Goal: Information Seeking & Learning: Learn about a topic

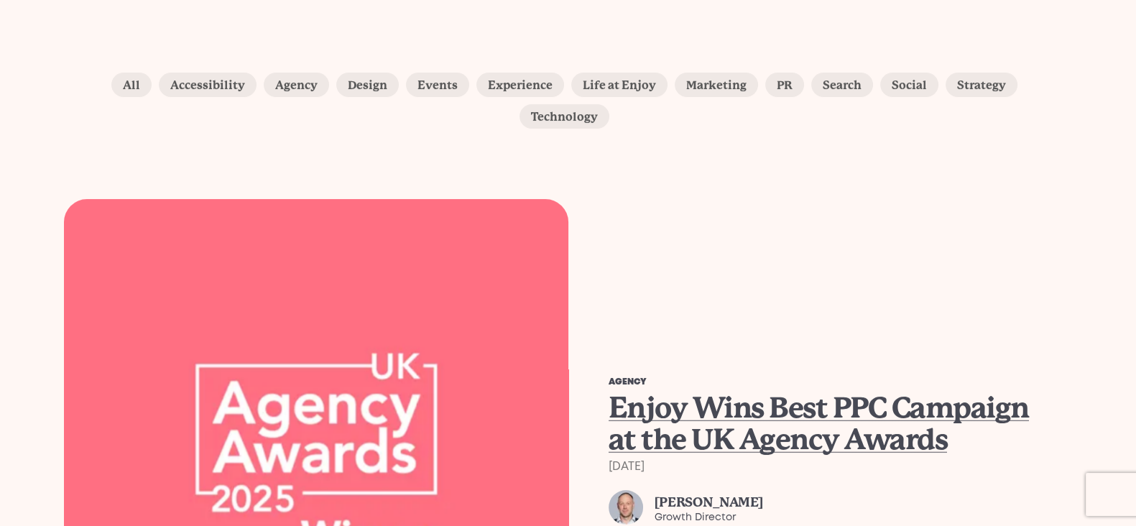
scroll to position [269, 0]
click at [704, 418] on span "Enjoy Wins Best PPC Campaign at the UK Agency Awards" at bounding box center [819, 423] width 420 height 65
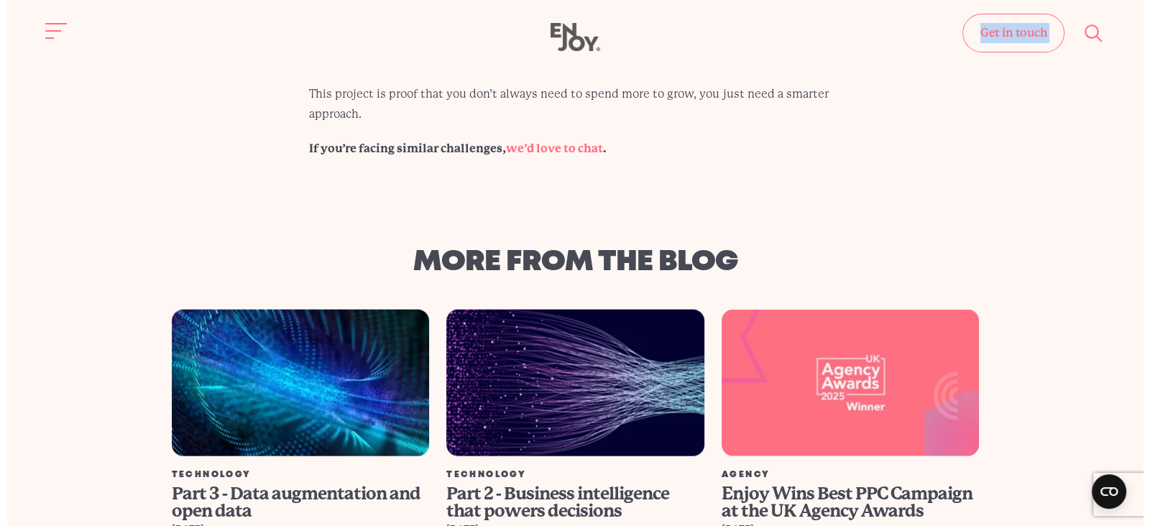
scroll to position [3629, 0]
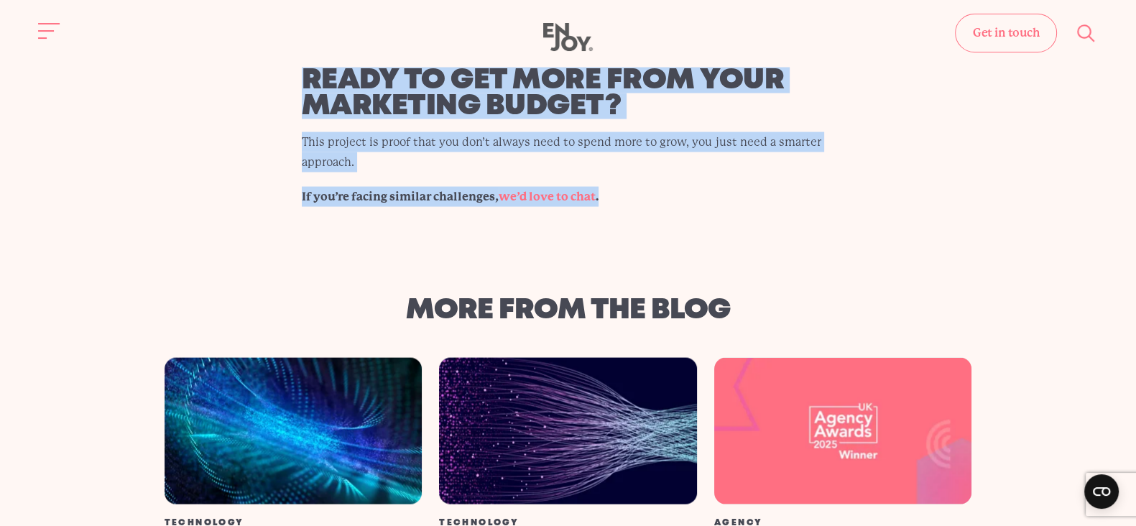
drag, startPoint x: 285, startPoint y: 19, endPoint x: 622, endPoint y: 109, distance: 348.8
copy div "We’re absolutely thrilled to share that we’ve taken home Best PPC Campaign (Lar…"
click at [57, 24] on button "Site navigation" at bounding box center [49, 31] width 30 height 30
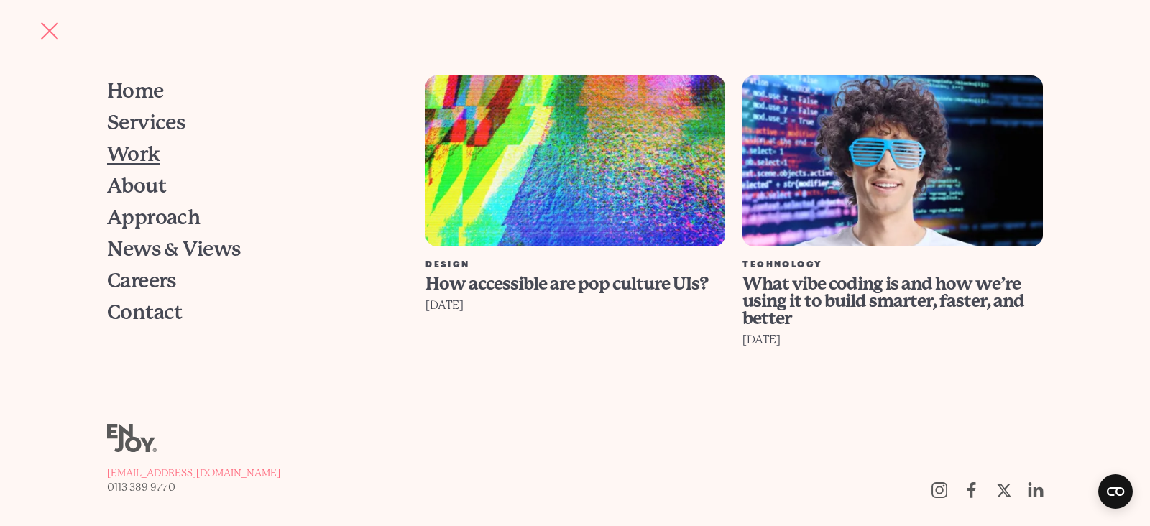
click at [153, 152] on span "Work" at bounding box center [133, 154] width 53 height 20
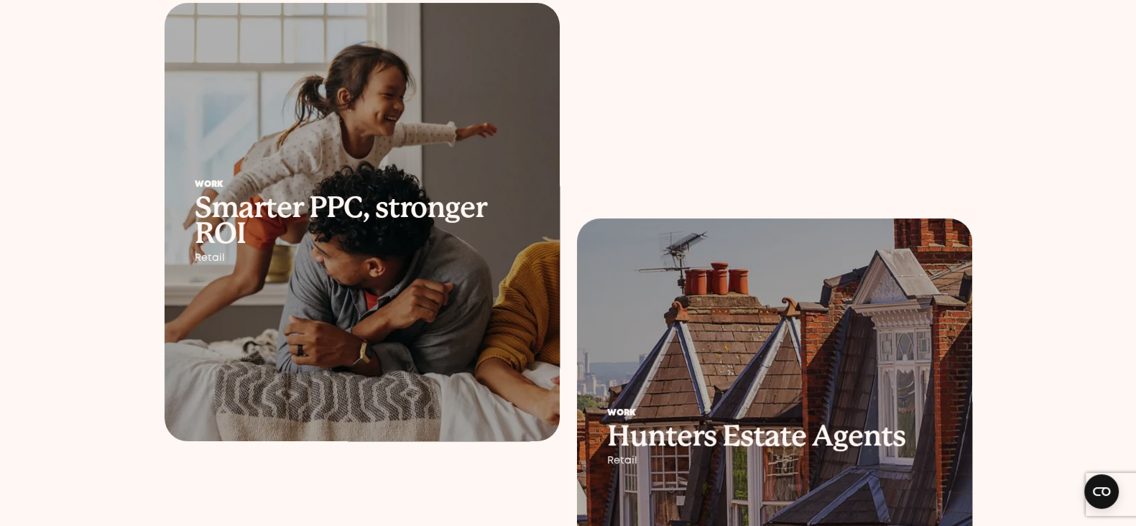
scroll to position [359, 0]
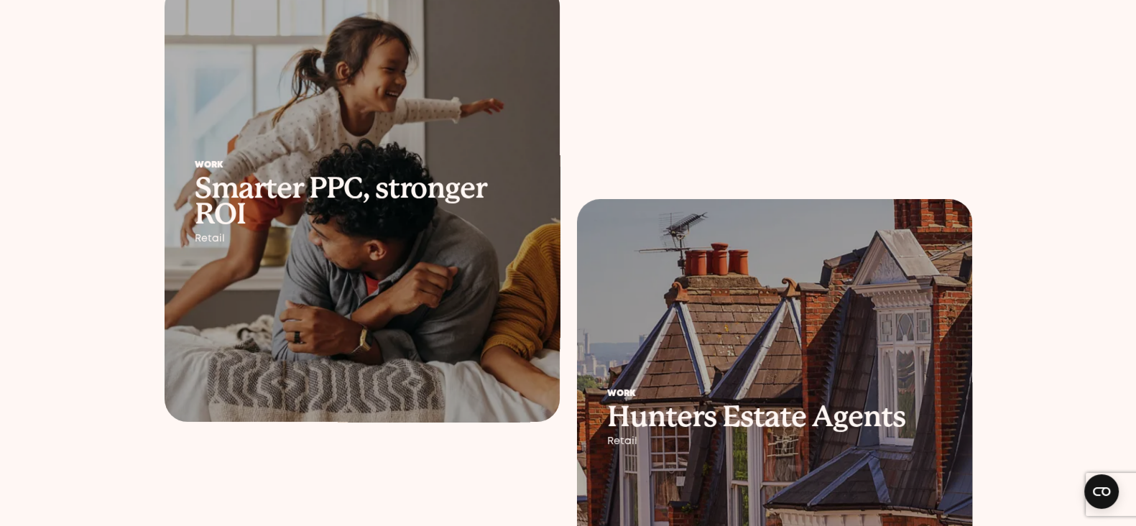
click at [471, 249] on div "Work Smarter PPC, stronger ROI Retail" at bounding box center [362, 203] width 395 height 144
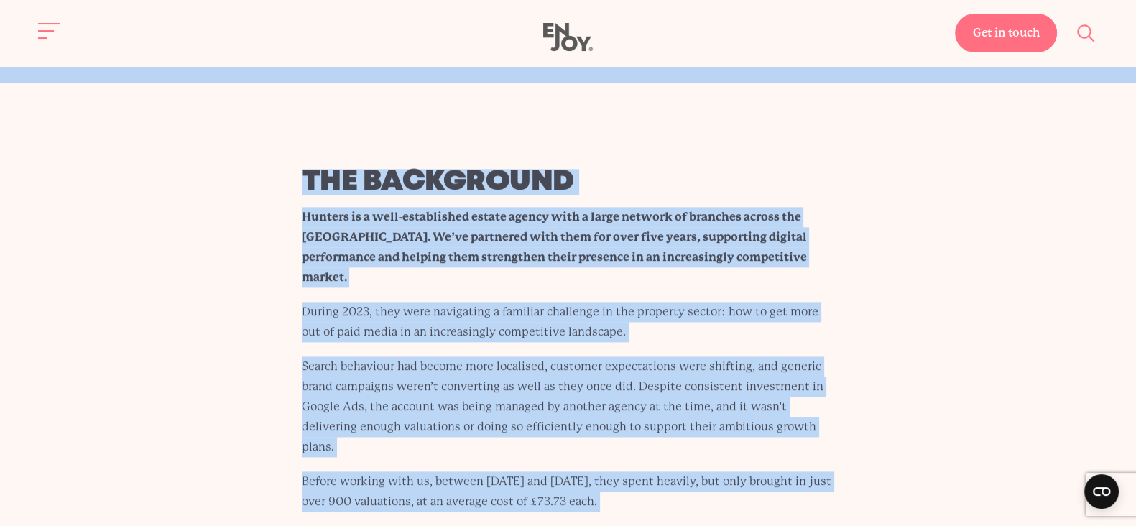
scroll to position [2375, 0]
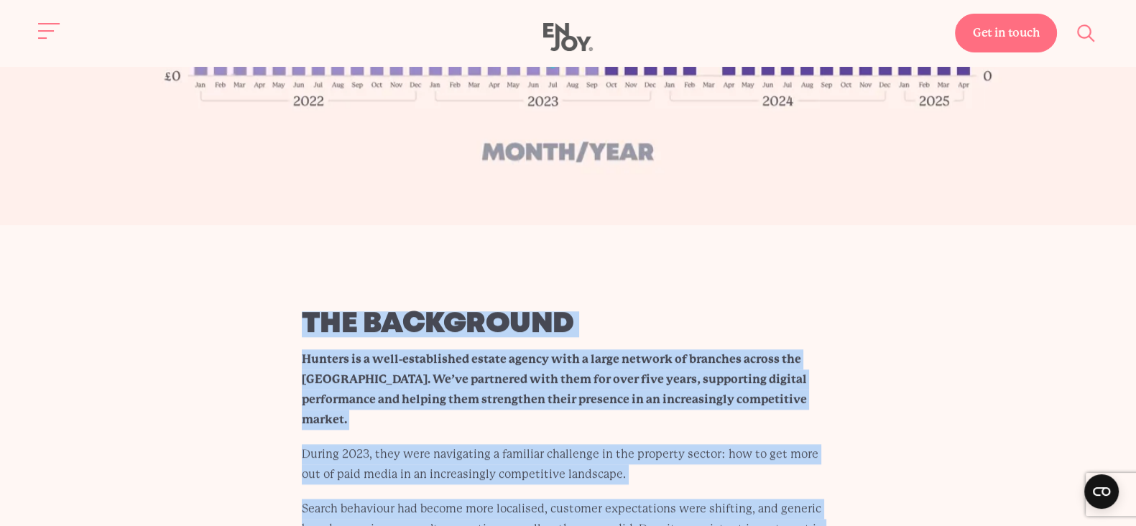
drag, startPoint x: 447, startPoint y: 440, endPoint x: 287, endPoint y: 315, distance: 202.2
copy main "Lor ipsumdolor Sitamet co a elit-seddoeiusmo tempor incidi utla e dolor magnaal…"
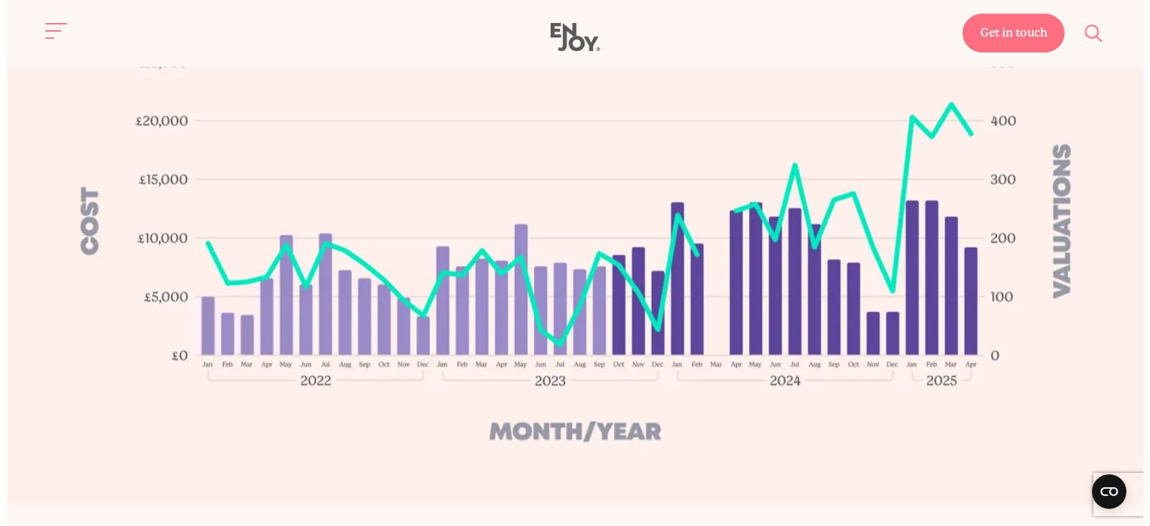
scroll to position [1926, 0]
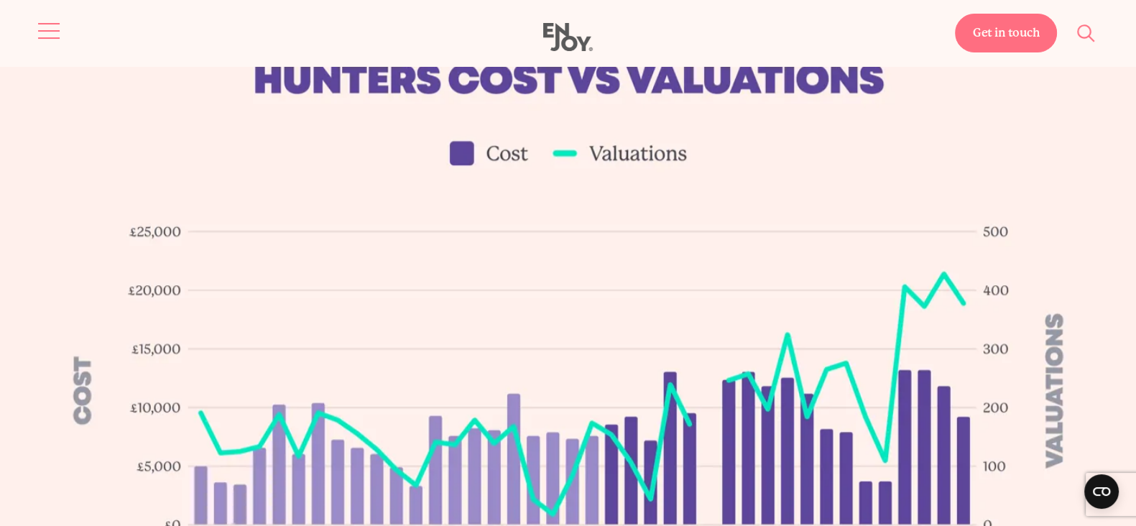
click at [61, 27] on button "Site navigation" at bounding box center [49, 31] width 30 height 30
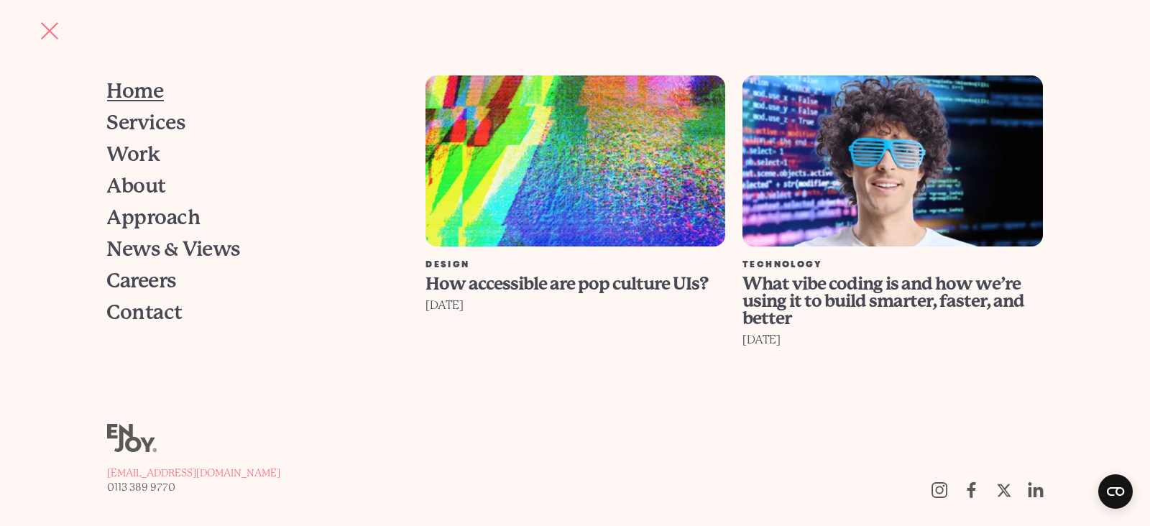
drag, startPoint x: 147, startPoint y: 91, endPoint x: 172, endPoint y: 91, distance: 24.4
click at [147, 91] on span "Home" at bounding box center [135, 91] width 57 height 20
